Goal: Find specific page/section: Find specific page/section

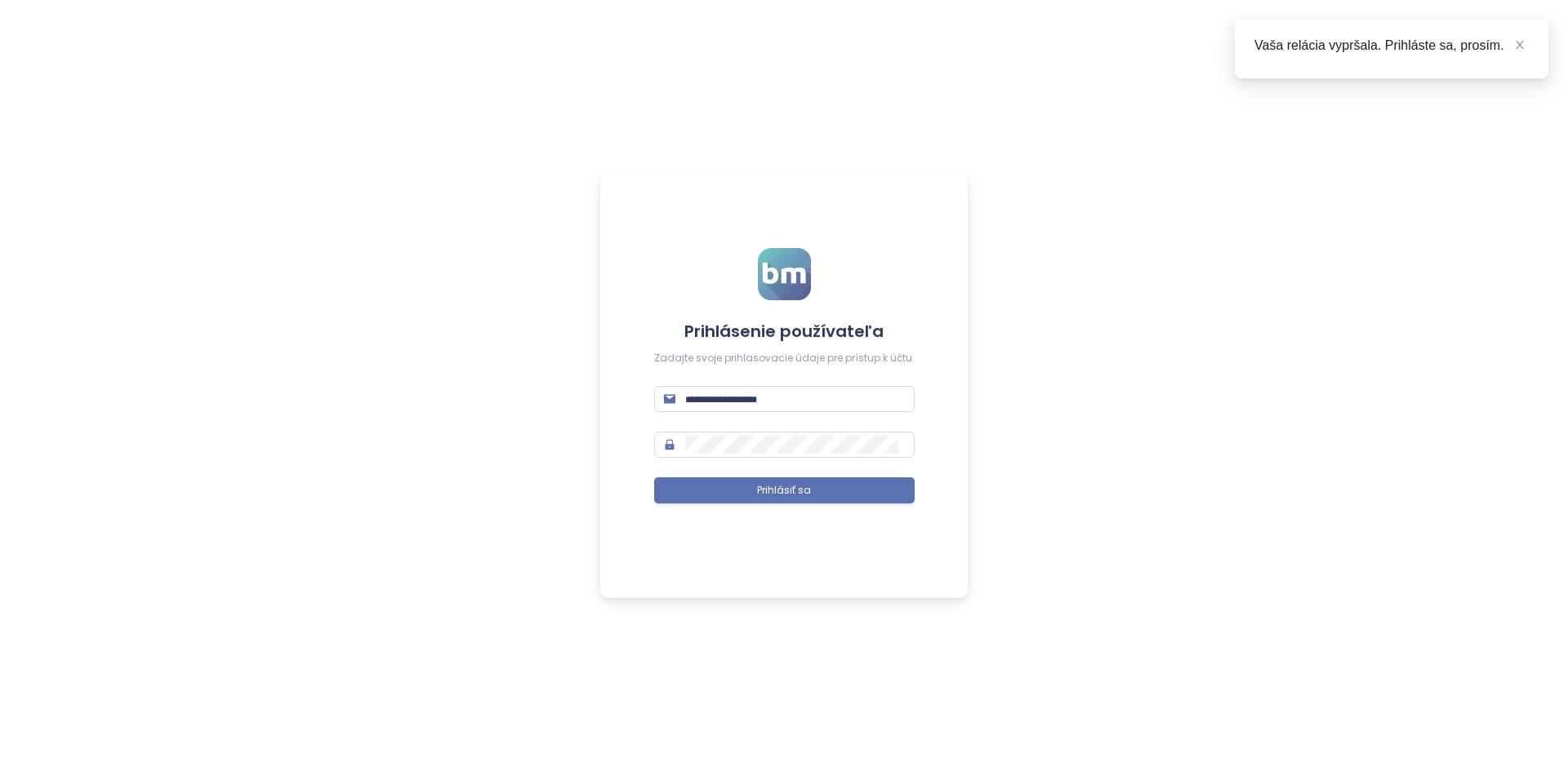
click at [744, 423] on form "Prihlásenie používateľa Zadajte svoje prihlasovacie údaje pre prístup k účtu. P…" at bounding box center [784, 386] width 260 height 275
drag, startPoint x: 749, startPoint y: 406, endPoint x: 737, endPoint y: 408, distance: 12.2
click at [749, 406] on input "text" at bounding box center [794, 399] width 220 height 18
type input "**********"
click at [654, 477] on button "Prihlásiť sa" at bounding box center [784, 490] width 260 height 26
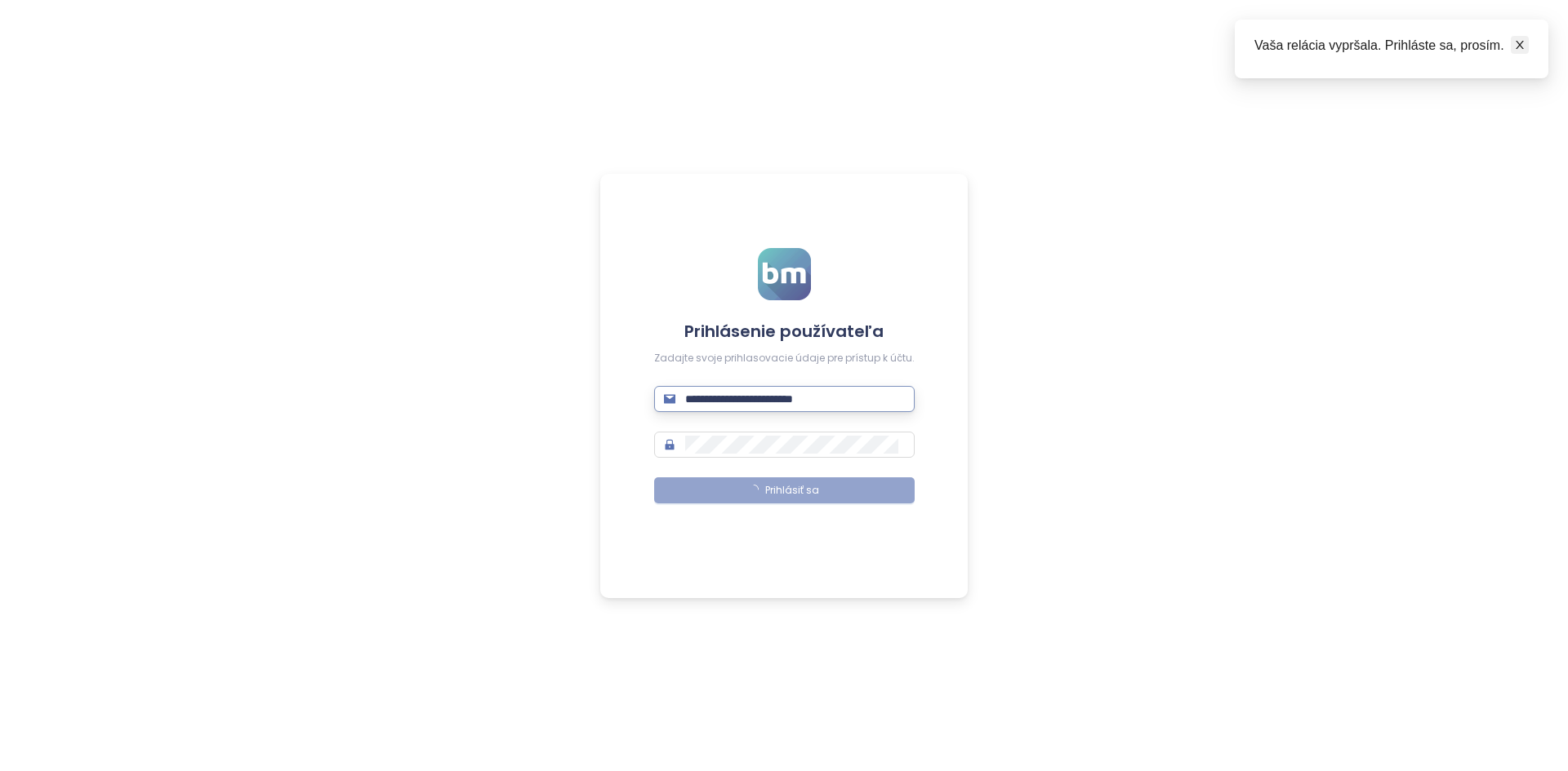
click at [1513, 45] on link at bounding box center [1519, 45] width 18 height 18
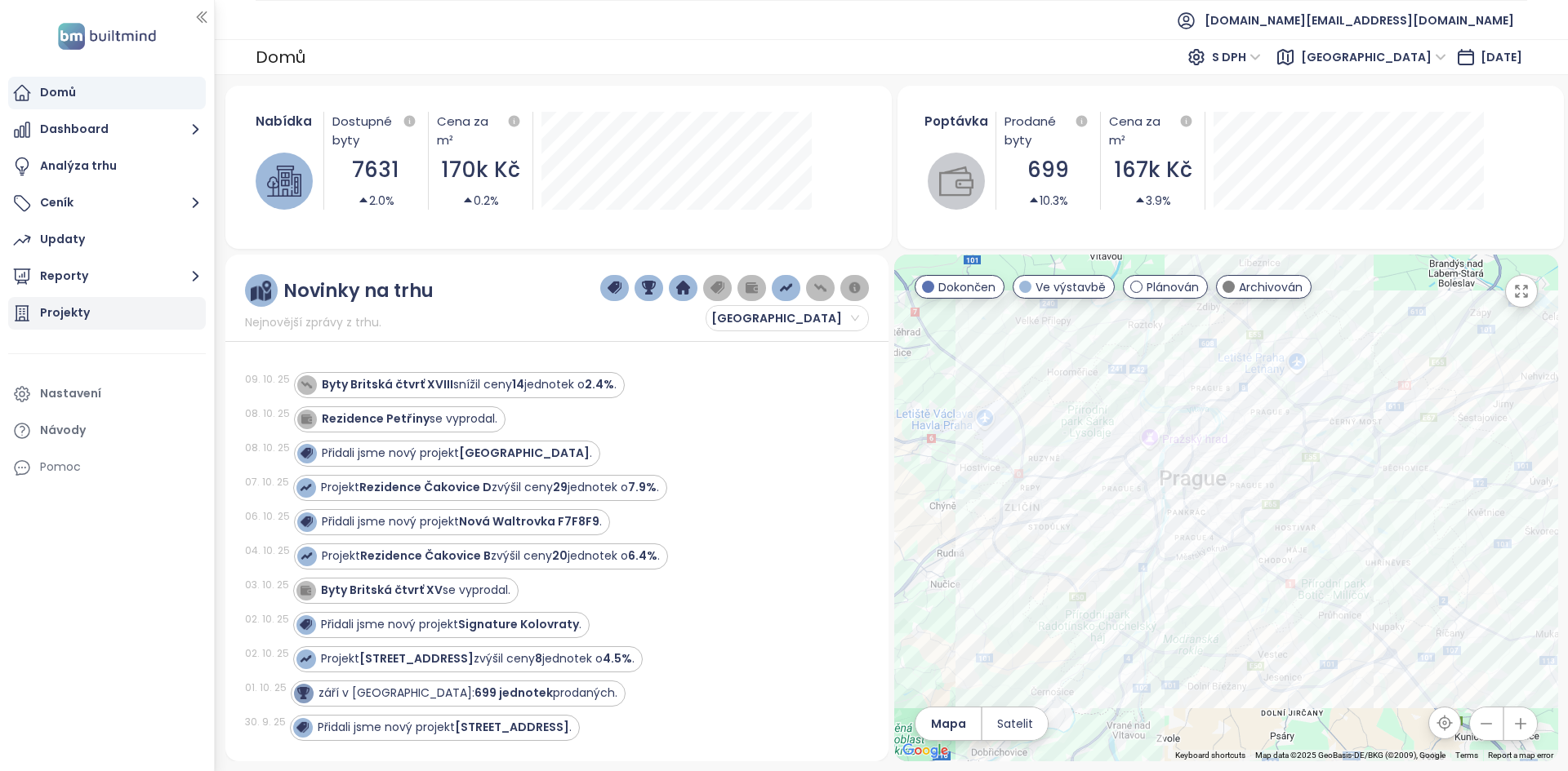
click at [124, 312] on div "Projekty" at bounding box center [107, 313] width 198 height 33
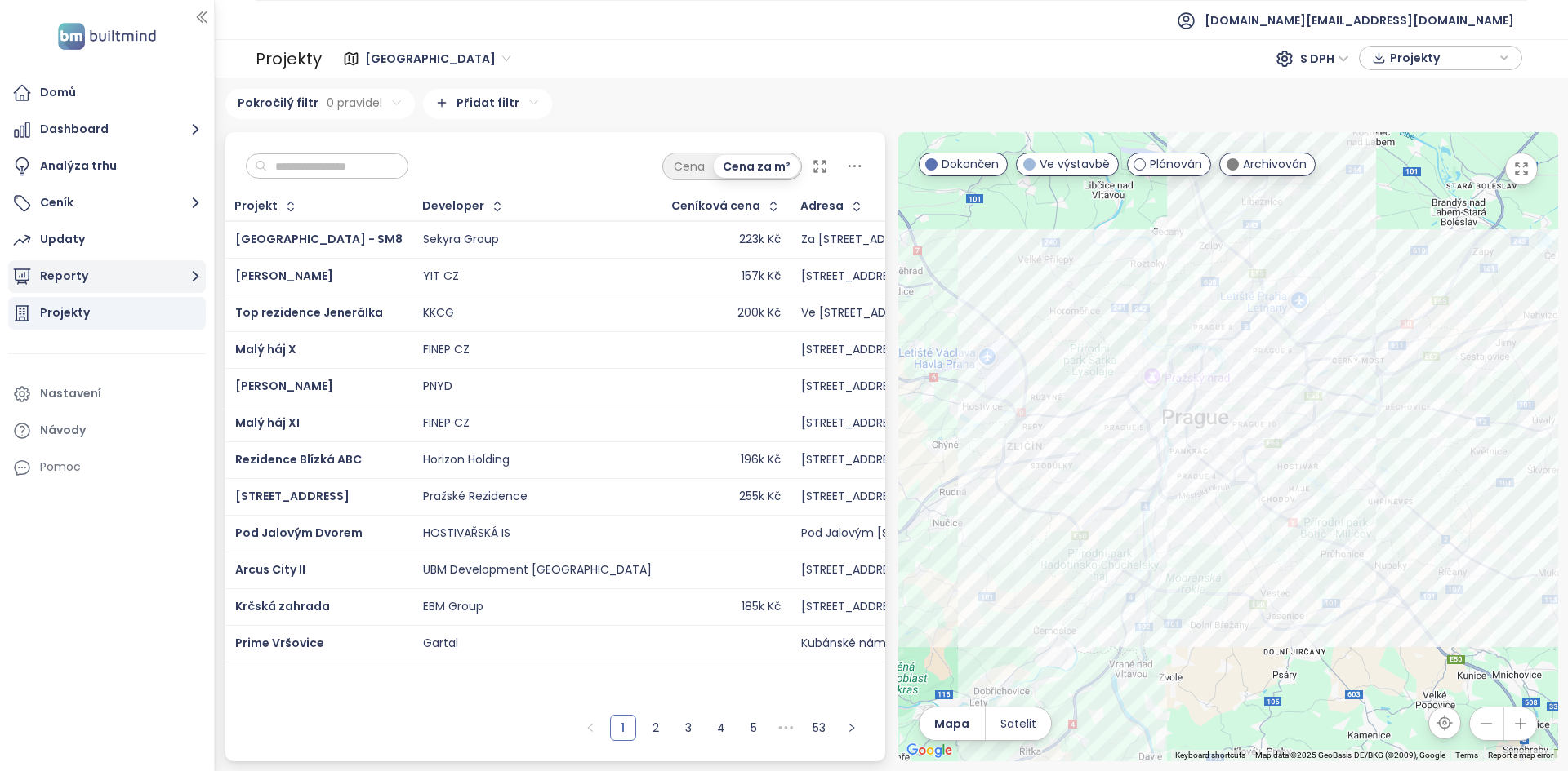
click at [105, 288] on button "Reporty" at bounding box center [107, 276] width 198 height 33
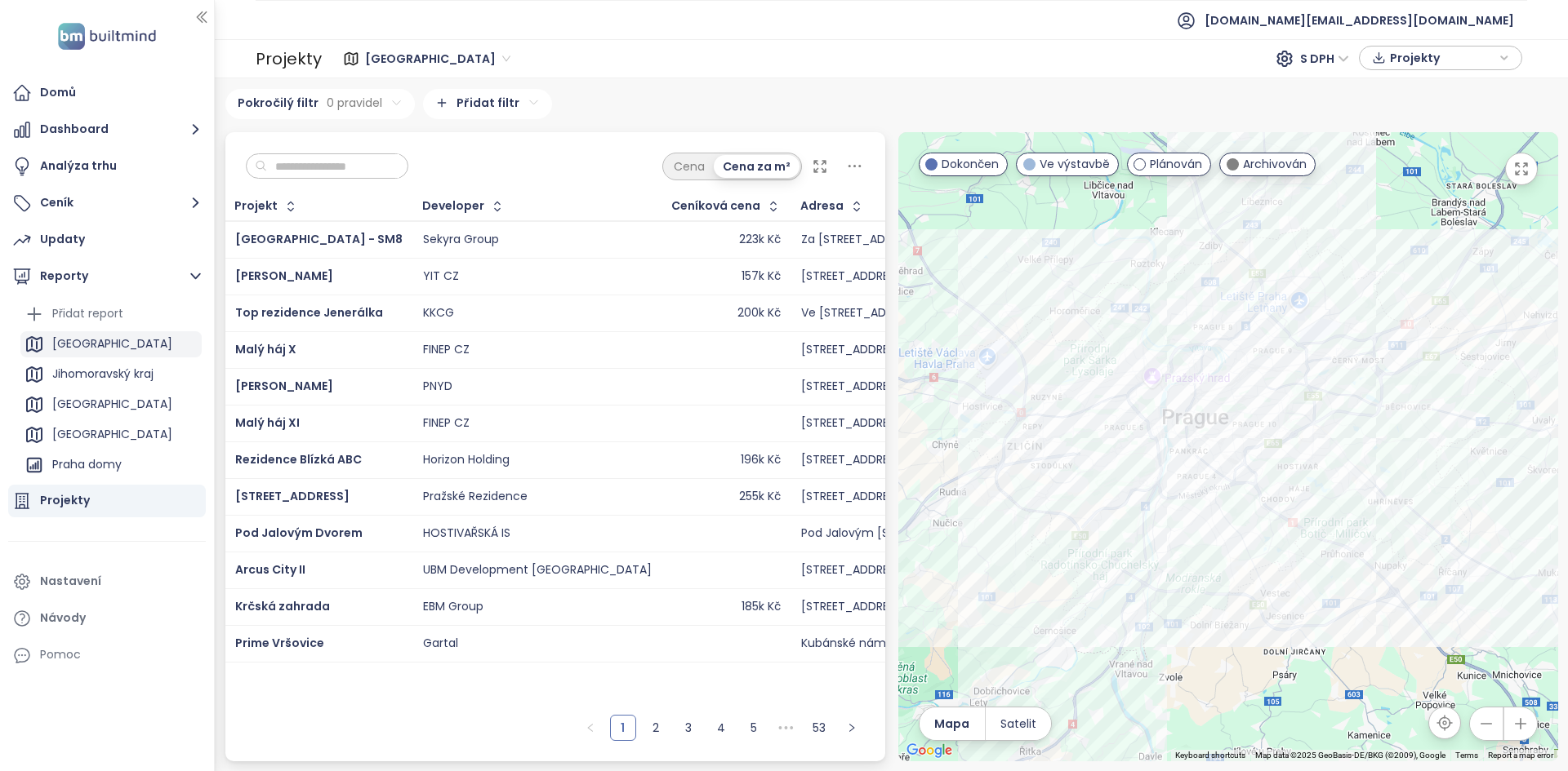
click at [110, 348] on div "[GEOGRAPHIC_DATA]" at bounding box center [110, 345] width 181 height 26
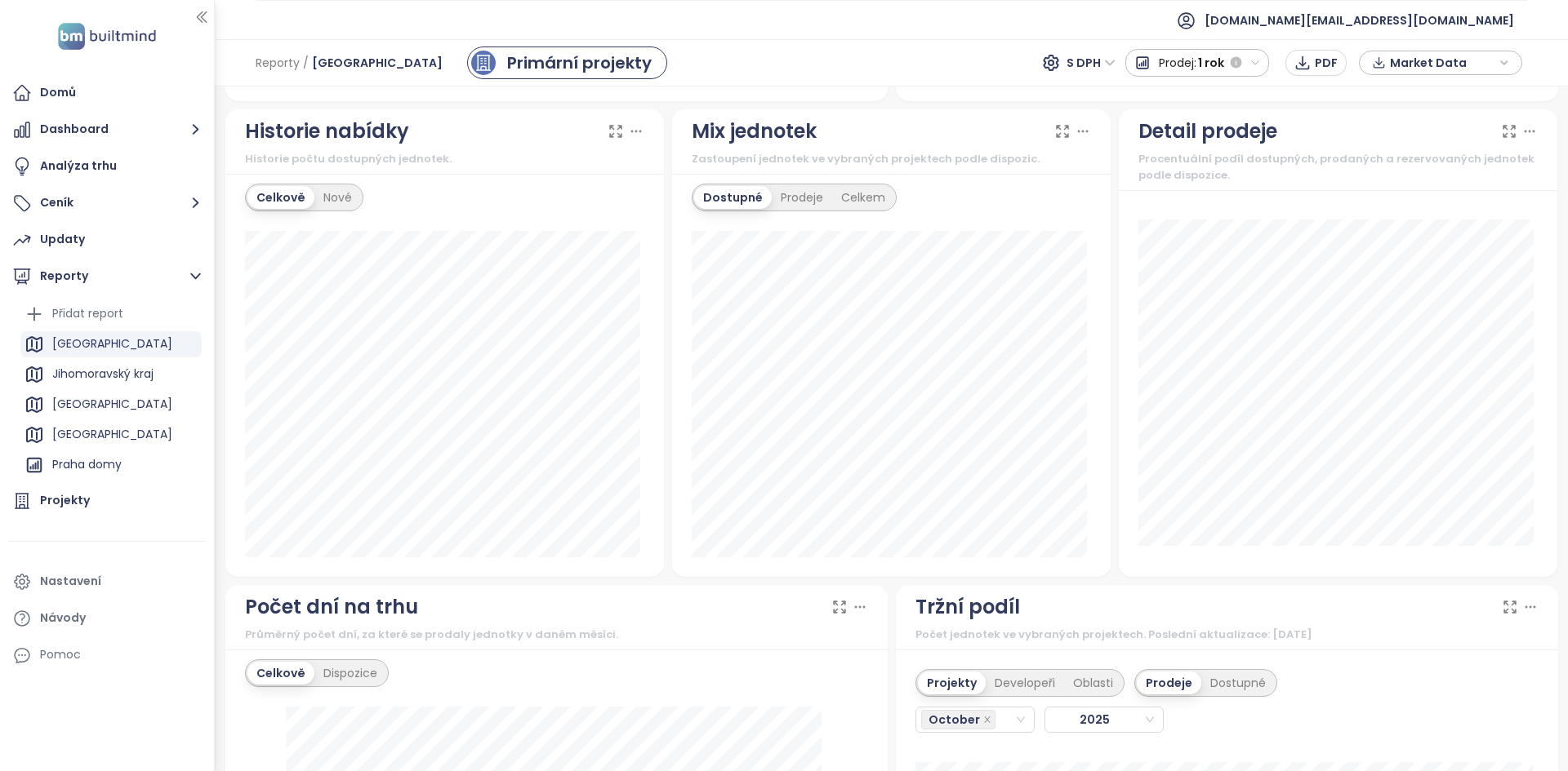
scroll to position [1142, 0]
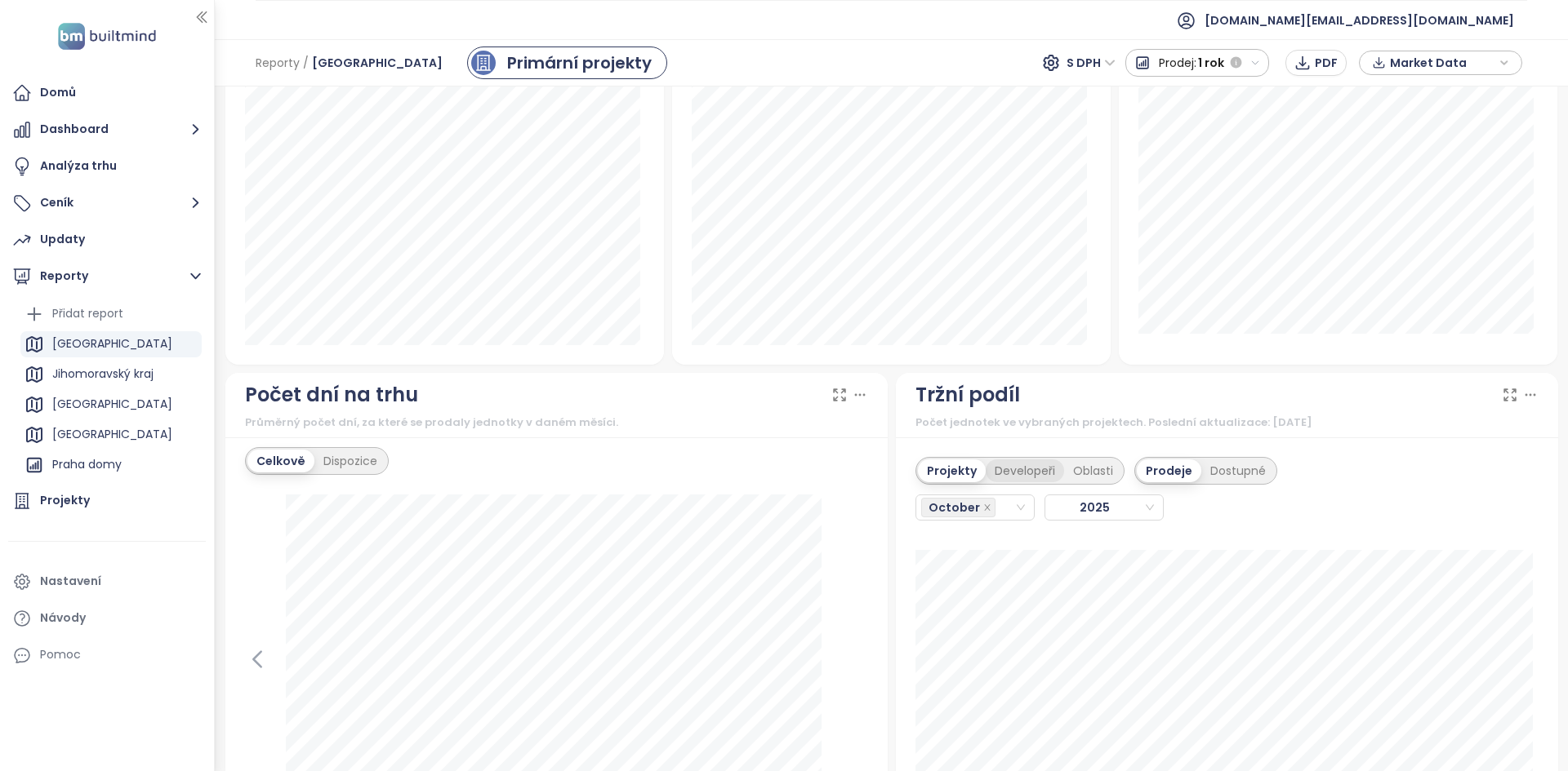
click at [1019, 476] on div "Developeři" at bounding box center [1024, 471] width 79 height 23
click at [951, 475] on div "Projekty" at bounding box center [949, 471] width 63 height 23
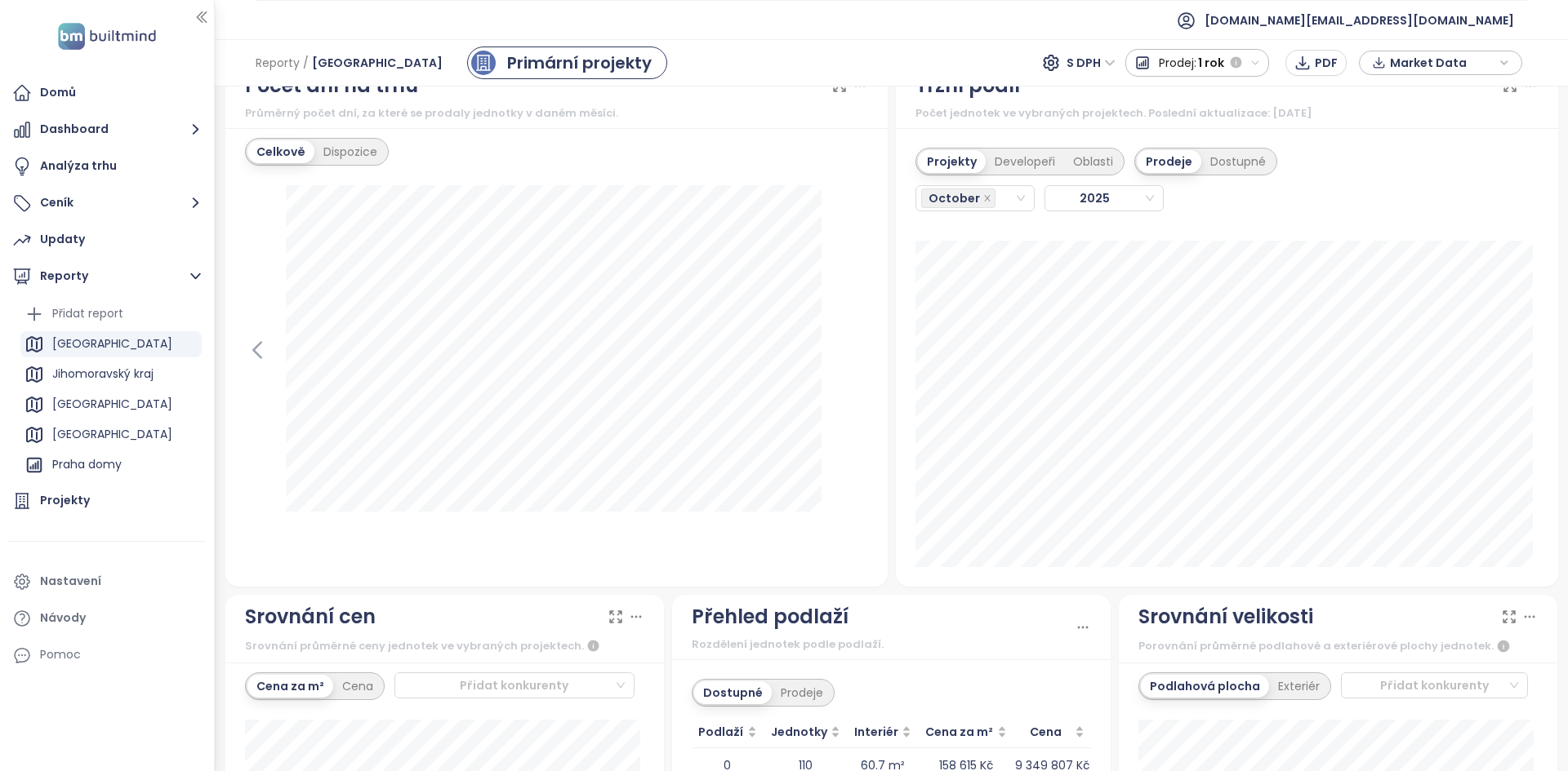
scroll to position [1633, 0]
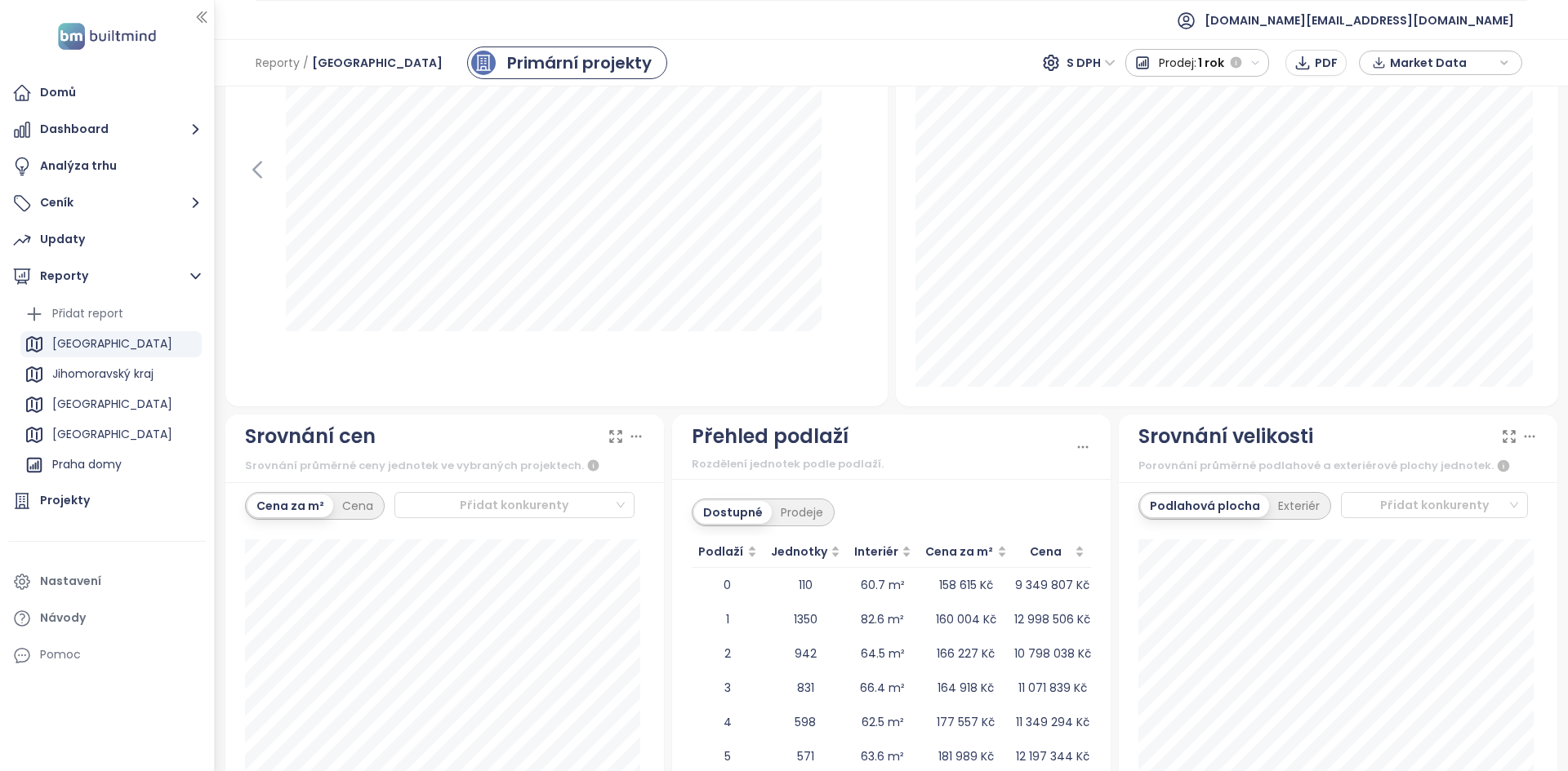
click at [1222, 393] on div "Projekty Developeři Oblasti Prodeje Dostupné [DATE]" at bounding box center [1227, 177] width 662 height 459
